Goal: Answer question/provide support: Answer question/provide support

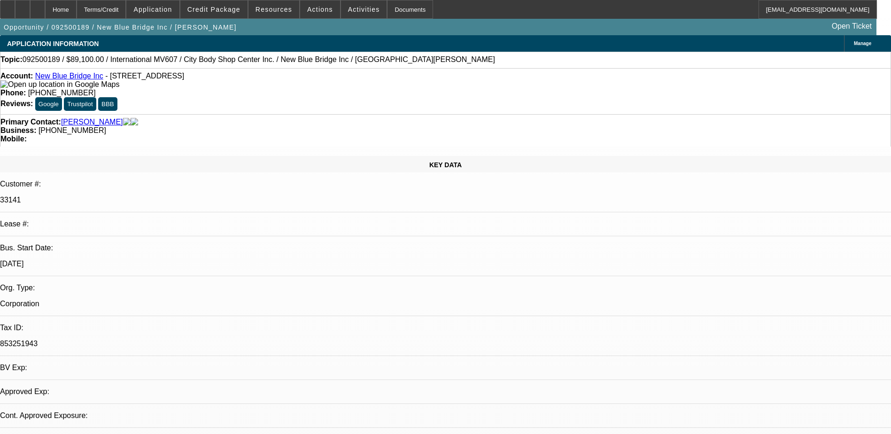
select select "0.1"
select select "0"
select select "0.1"
select select "1"
select select "2"
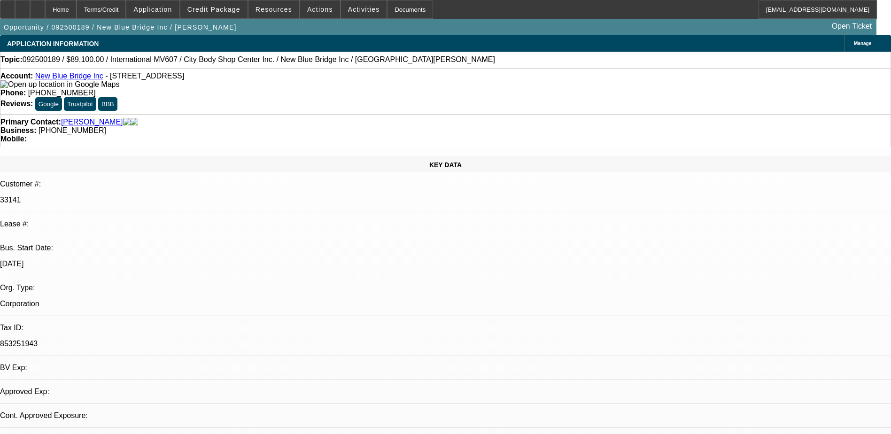
select select "4"
radio input "true"
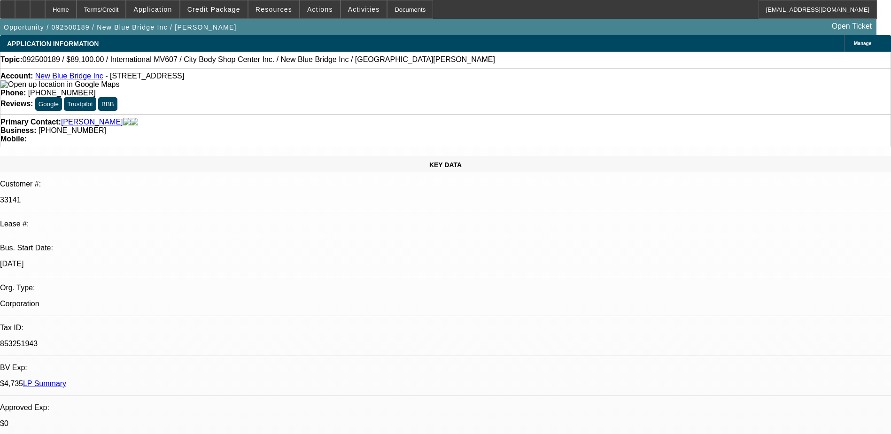
type textarea "SERVICE DEAL-GOOD CUSTOMER, GOOD PAYMENT HISTORY SO FAR 11 PAYMENTS ARE MADE OU…"
radio input "false"
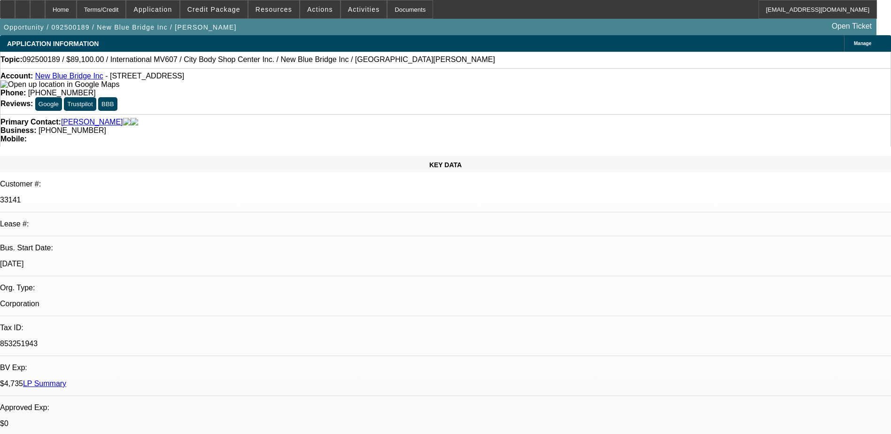
radio input "true"
